Goal: Task Accomplishment & Management: Complete application form

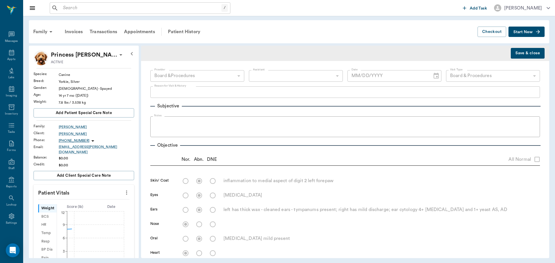
radio input "true"
type textarea "inflammation to medial aspect of digit 2 left forepaw"
radio input "true"
type textarea "[MEDICAL_DATA]"
radio input "true"
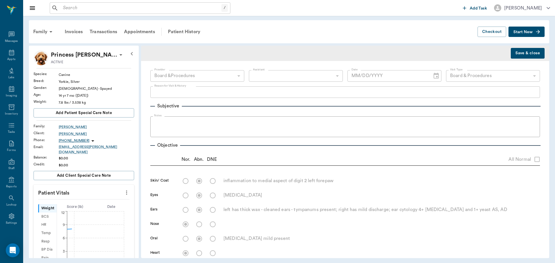
type textarea "left has thick wax - cleaned ears - tympanums present; right has mild discharge…"
radio input "true"
type textarea "[MEDICAL_DATA] mild present"
radio input "true"
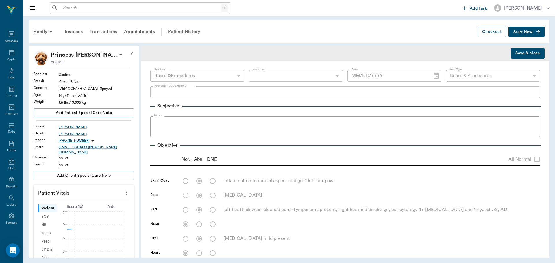
radio input "true"
type textarea "left forepaw 2nd digit is very swollen and tender at distal aspect. Is [MEDICAL…"
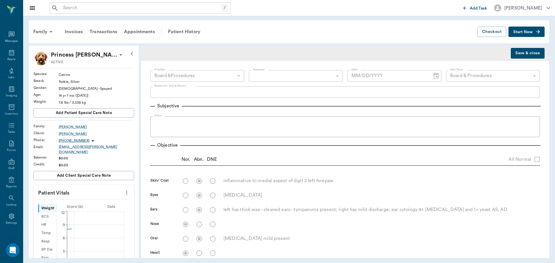
radio input "true"
type textarea "limited exam wnl"
type input "[DATE]"
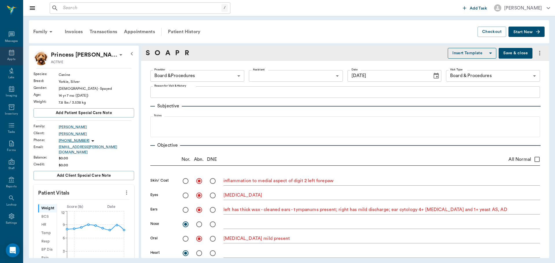
click at [12, 54] on icon at bounding box center [11, 53] width 5 height 6
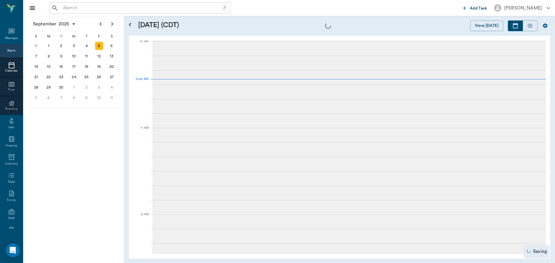
scroll to position [175, 0]
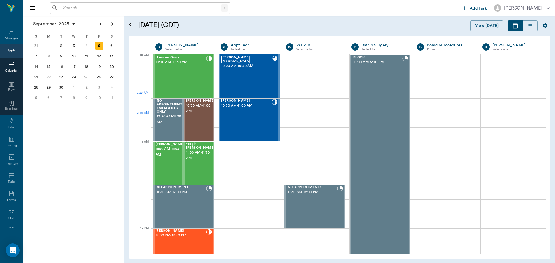
click at [196, 119] on div "[PERSON_NAME] 10:30 AM - 11:00 AM" at bounding box center [200, 120] width 29 height 42
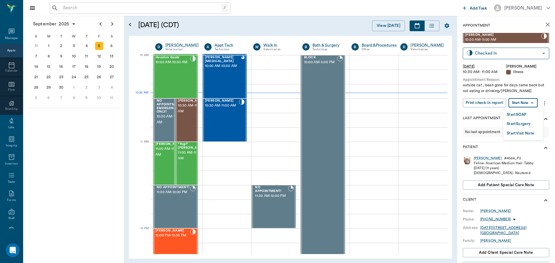
click at [531, 101] on body "/ ​ Add Task [PERSON_NAME] Nectar Messages Appts Calendar Flow Boarding Labs Im…" at bounding box center [277, 131] width 555 height 263
click at [530, 114] on li "Start SOAP" at bounding box center [523, 115] width 40 height 10
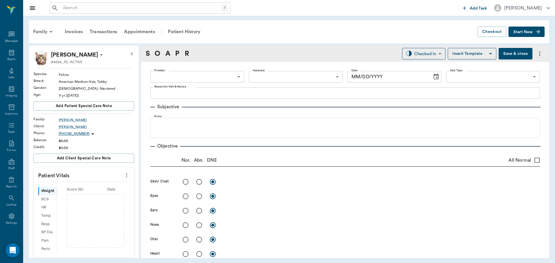
type input "63ec2f075fda476ae8351a4d"
type input "65d2be4f46e3a538d89b8c15"
type textarea "outside cat , been gone for days came back but not eating or drinking/[PERSON_N…"
type input "[DATE]"
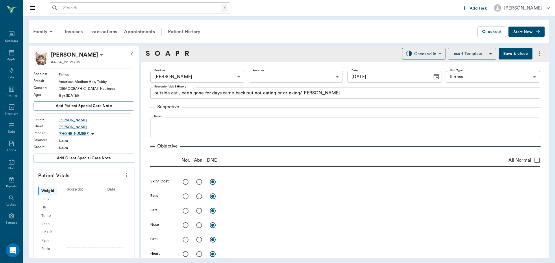
click at [123, 177] on icon "more" at bounding box center [126, 175] width 6 height 7
click at [106, 186] on span "Enter Vitals" at bounding box center [98, 185] width 49 height 6
click at [90, 191] on input "text" at bounding box center [83, 193] width 50 height 12
type input "13.3"
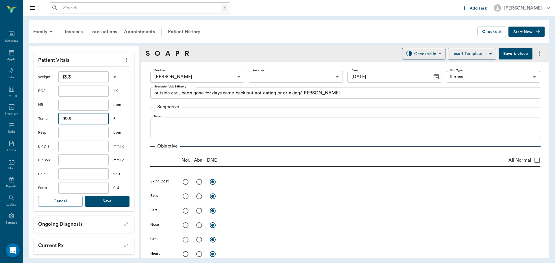
type input "99.9"
click at [116, 201] on button "Save" at bounding box center [107, 201] width 44 height 11
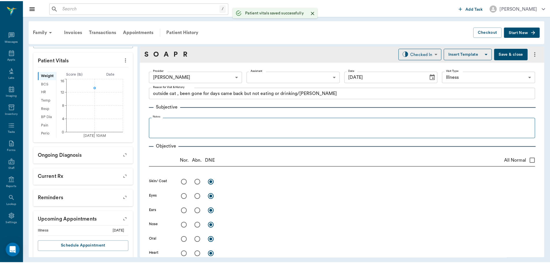
scroll to position [123, 0]
click at [194, 117] on fieldset "Notes" at bounding box center [345, 126] width 390 height 23
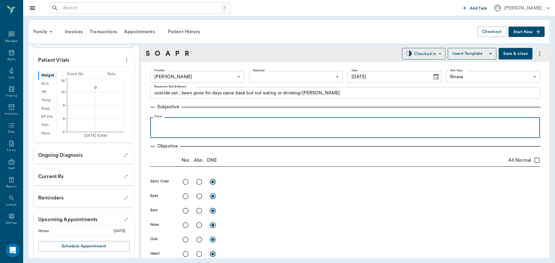
click at [193, 130] on div at bounding box center [345, 127] width 384 height 14
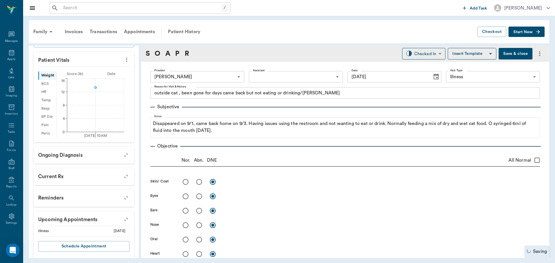
click at [511, 57] on button "Save & close" at bounding box center [515, 54] width 34 height 12
